Goal: Navigation & Orientation: Find specific page/section

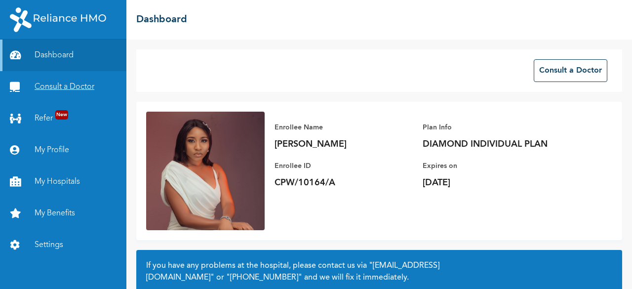
click at [78, 88] on link "Consult a Doctor" at bounding box center [63, 87] width 126 height 32
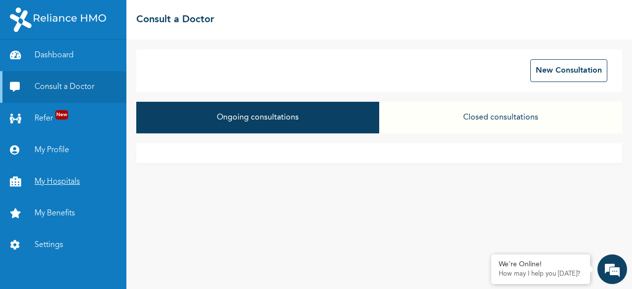
click at [46, 183] on link "My Hospitals" at bounding box center [63, 182] width 126 height 32
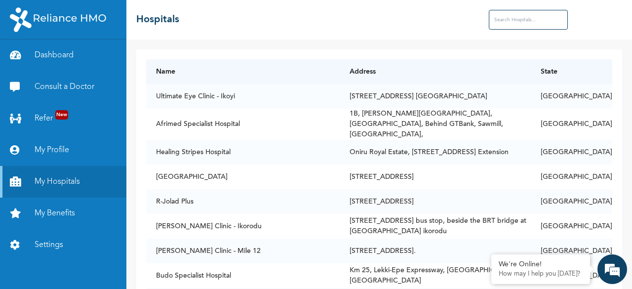
click at [522, 19] on input "text" at bounding box center [528, 20] width 79 height 20
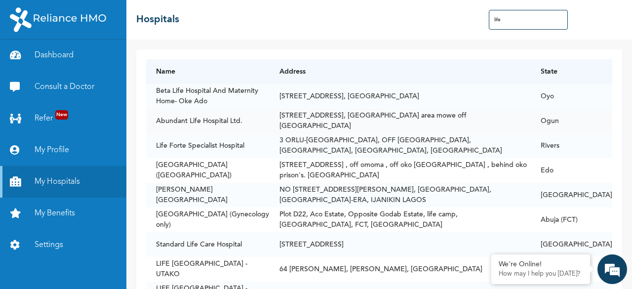
click at [350, 129] on td "[STREET_ADDRESS], [GEOGRAPHIC_DATA] area mowe off [GEOGRAPHIC_DATA]" at bounding box center [400, 121] width 261 height 25
click at [501, 22] on input "life" at bounding box center [528, 20] width 79 height 20
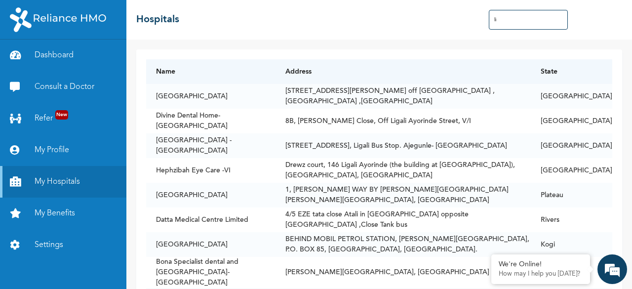
type input "l"
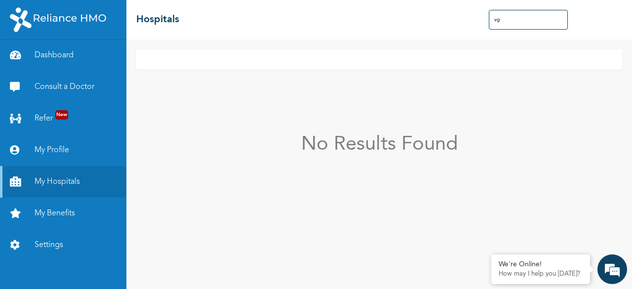
type input "v"
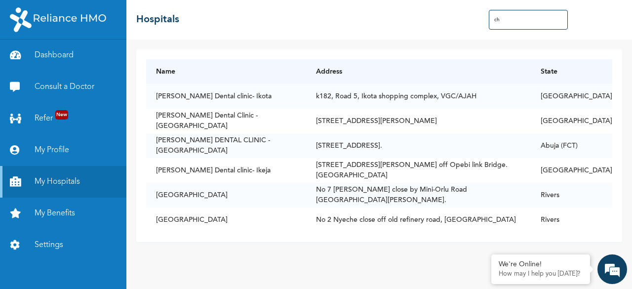
type input "c"
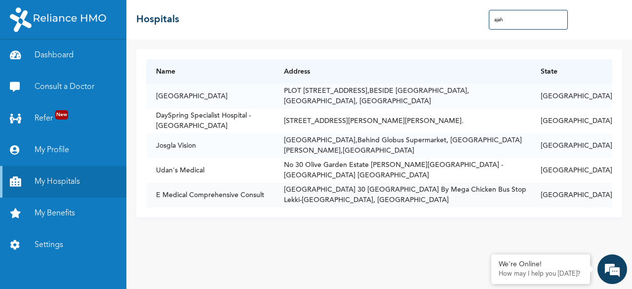
type input "ajah"
drag, startPoint x: 157, startPoint y: 192, endPoint x: 269, endPoint y: 188, distance: 111.6
click at [269, 188] on tr "E Medical Comprehensive [GEOGRAPHIC_DATA] 30 [GEOGRAPHIC_DATA] By Mega Chicken …" at bounding box center [379, 195] width 466 height 25
copy td "E Medical Comprehensive Consult"
